Goal: Use online tool/utility: Utilize a website feature to perform a specific function

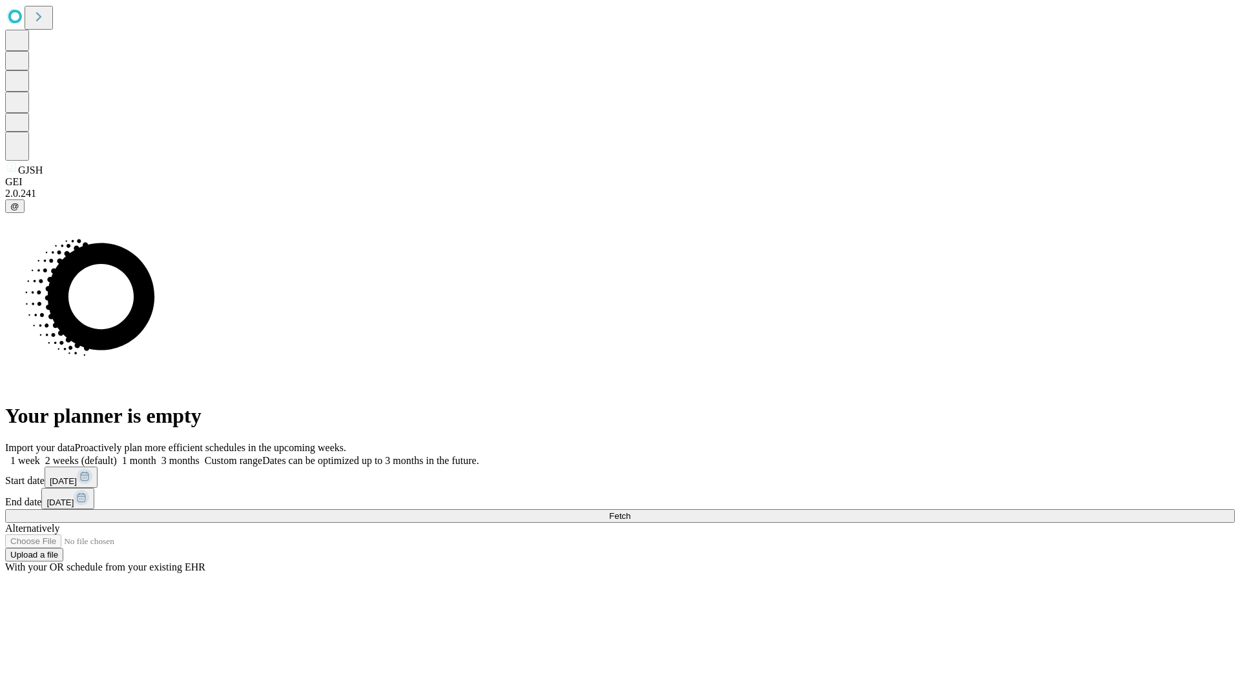
click at [630, 511] on span "Fetch" at bounding box center [619, 516] width 21 height 10
